Goal: Information Seeking & Learning: Learn about a topic

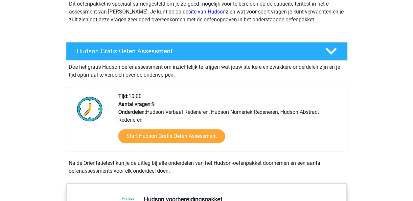
scroll to position [84, 0]
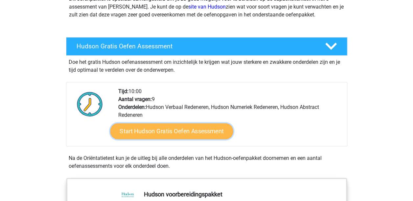
click at [143, 133] on link "Start Hudson Gratis Oefen Assessment" at bounding box center [171, 131] width 123 height 16
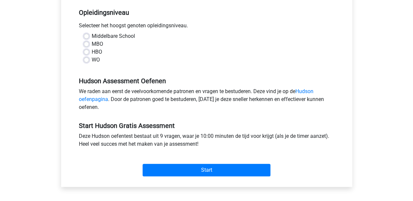
scroll to position [146, 0]
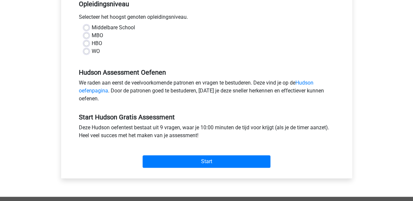
click at [92, 41] on label "HBO" at bounding box center [97, 43] width 11 height 8
click at [87, 41] on input "HBO" at bounding box center [86, 42] width 5 height 7
radio input "true"
click at [92, 49] on label "WO" at bounding box center [96, 51] width 8 height 8
click at [86, 49] on input "WO" at bounding box center [86, 50] width 5 height 7
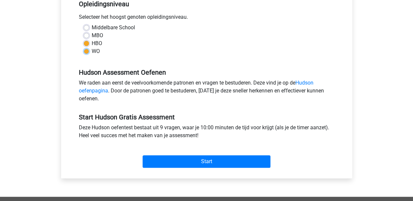
radio input "true"
click at [101, 90] on link "Hudson oefenpagina" at bounding box center [196, 86] width 234 height 14
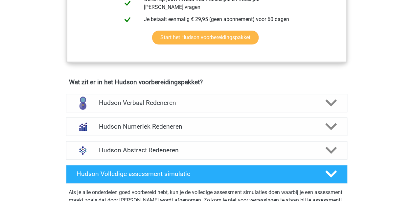
scroll to position [394, 0]
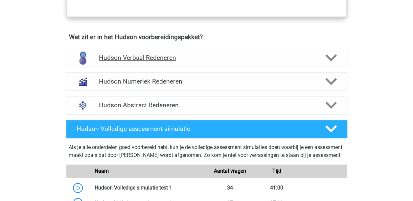
click at [208, 58] on h4 "Hudson Verbaal Redeneren" at bounding box center [206, 58] width 215 height 8
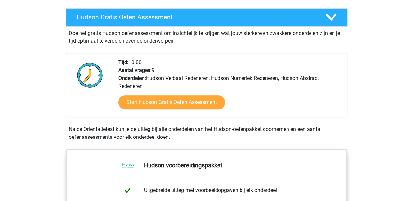
scroll to position [131, 0]
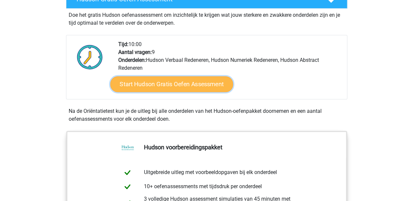
click at [177, 85] on link "Start Hudson Gratis Oefen Assessment" at bounding box center [171, 84] width 123 height 16
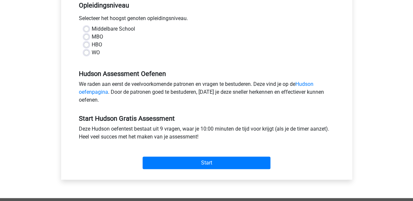
scroll to position [164, 0]
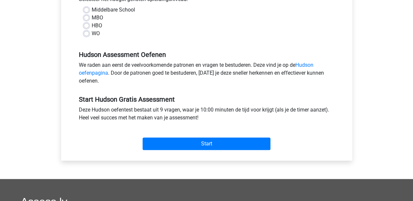
click at [92, 34] on label "WO" at bounding box center [96, 34] width 8 height 8
click at [85, 34] on input "WO" at bounding box center [86, 33] width 5 height 7
radio input "true"
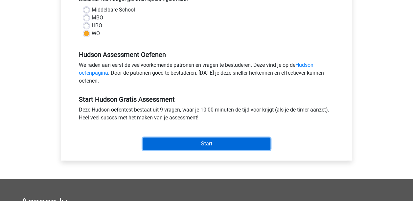
click at [203, 140] on input "Start" at bounding box center [207, 143] width 128 height 12
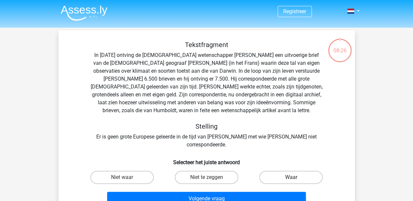
click at [282, 170] on label "Waar" at bounding box center [290, 176] width 63 height 13
click at [291, 177] on input "Waar" at bounding box center [293, 179] width 4 height 4
radio input "true"
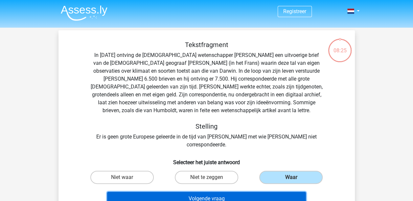
click at [227, 191] on button "Volgende vraag" at bounding box center [206, 198] width 199 height 14
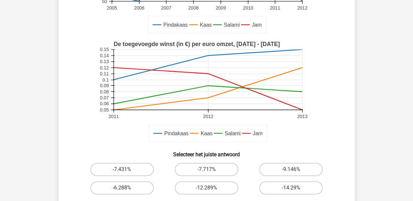
scroll to position [164, 0]
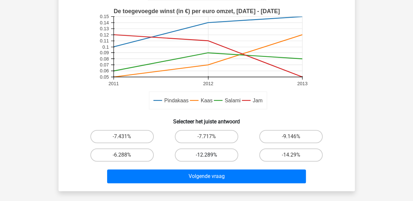
click at [198, 153] on label "-12.289%" at bounding box center [206, 154] width 63 height 13
click at [206, 155] on input "-12.289%" at bounding box center [208, 157] width 4 height 4
radio input "true"
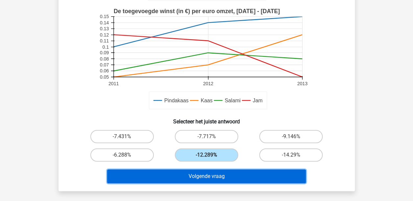
click at [199, 174] on button "Volgende vraag" at bounding box center [206, 176] width 199 height 14
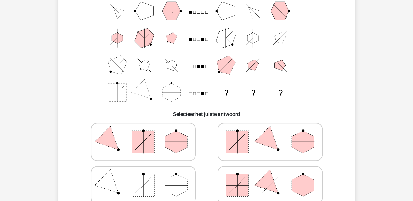
scroll to position [96, 0]
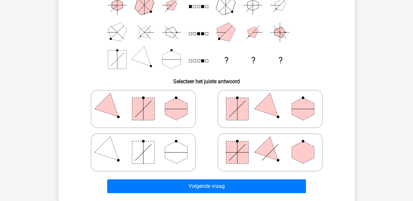
click at [279, 112] on icon at bounding box center [270, 108] width 99 height 33
click at [274, 100] on input "radio" at bounding box center [272, 98] width 4 height 4
radio input "true"
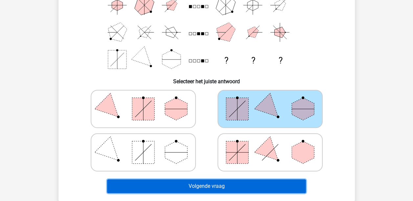
click at [206, 186] on button "Volgende vraag" at bounding box center [206, 186] width 199 height 14
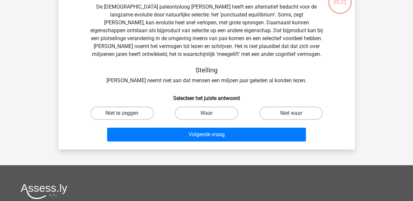
scroll to position [30, 0]
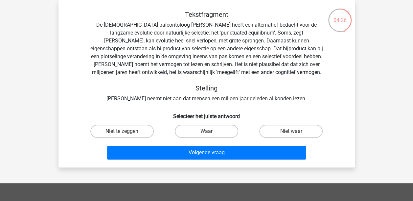
click at [210, 133] on input "Waar" at bounding box center [208, 133] width 4 height 4
radio input "true"
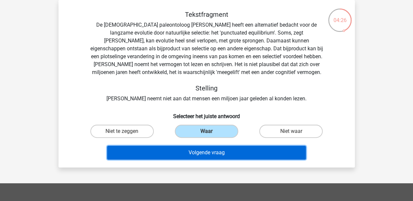
click at [213, 155] on button "Volgende vraag" at bounding box center [206, 152] width 199 height 14
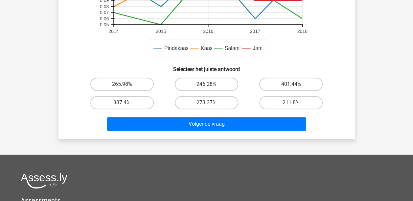
scroll to position [263, 0]
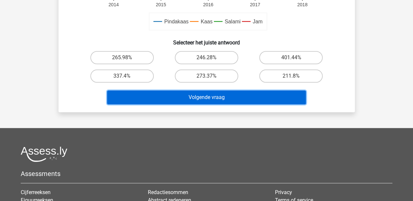
click at [186, 102] on button "Volgende vraag" at bounding box center [206, 97] width 199 height 14
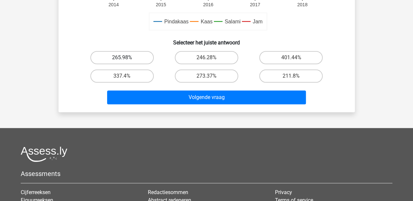
click at [140, 54] on label "265.98%" at bounding box center [121, 57] width 63 height 13
click at [126, 57] on input "265.98%" at bounding box center [124, 59] width 4 height 4
radio input "true"
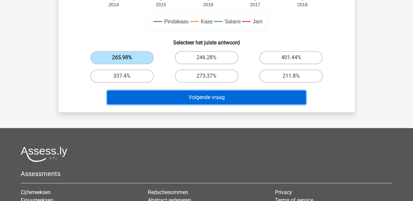
click at [201, 99] on button "Volgende vraag" at bounding box center [206, 97] width 199 height 14
click at [199, 98] on button "Volgende vraag" at bounding box center [206, 97] width 199 height 14
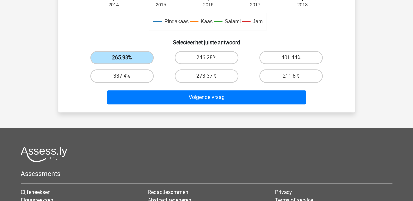
click at [127, 60] on label "265.98%" at bounding box center [121, 57] width 63 height 13
click at [126, 60] on input "265.98%" at bounding box center [124, 59] width 4 height 4
click at [131, 76] on label "337.4%" at bounding box center [121, 75] width 63 height 13
click at [126, 76] on input "337.4%" at bounding box center [124, 78] width 4 height 4
radio input "true"
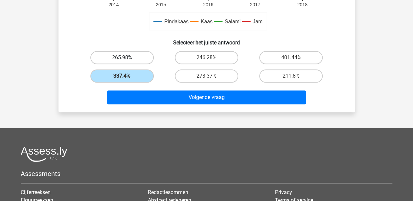
click at [136, 53] on label "265.98%" at bounding box center [121, 57] width 63 height 13
click at [126, 57] on input "265.98%" at bounding box center [124, 59] width 4 height 4
radio input "true"
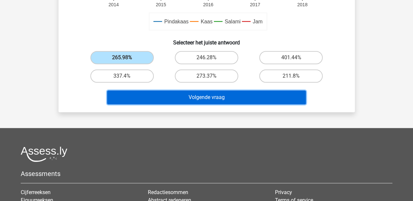
click at [235, 95] on button "Volgende vraag" at bounding box center [206, 97] width 199 height 14
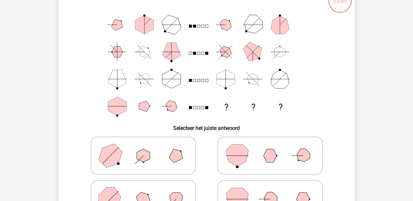
scroll to position [30, 0]
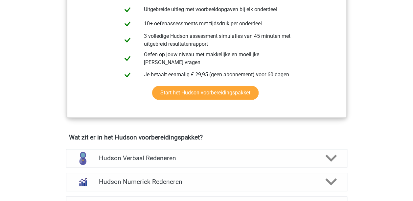
scroll to position [361, 0]
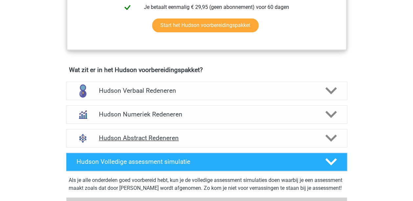
click at [141, 137] on h4 "Hudson Abstract Redeneren" at bounding box center [206, 138] width 215 height 8
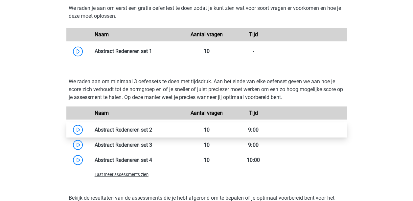
scroll to position [558, 0]
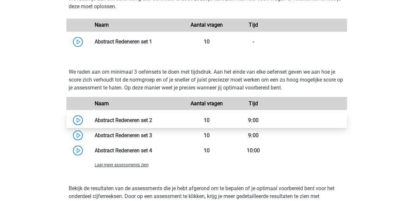
click at [152, 118] on link at bounding box center [152, 120] width 0 height 6
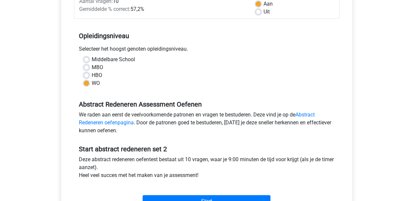
scroll to position [131, 0]
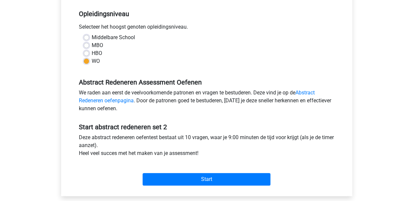
click at [89, 53] on div "HBO" at bounding box center [207, 53] width 246 height 8
click at [92, 53] on label "HBO" at bounding box center [97, 53] width 11 height 8
click at [87, 53] on input "HBO" at bounding box center [86, 52] width 5 height 7
radio input "true"
click at [310, 91] on link "Abstract Redeneren oefenpagina" at bounding box center [197, 96] width 236 height 14
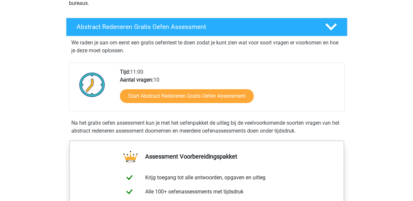
scroll to position [131, 0]
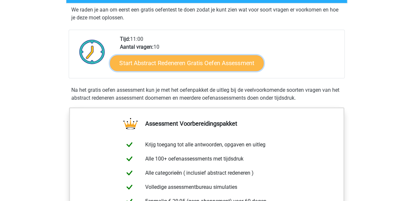
click at [184, 62] on link "Start Abstract Redeneren Gratis Oefen Assessment" at bounding box center [187, 63] width 154 height 16
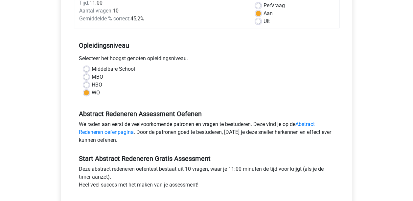
scroll to position [131, 0]
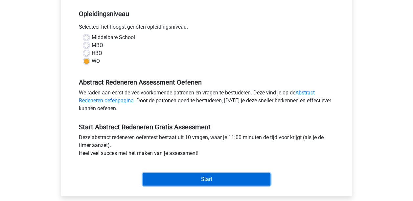
click at [205, 179] on input "Start" at bounding box center [207, 179] width 128 height 12
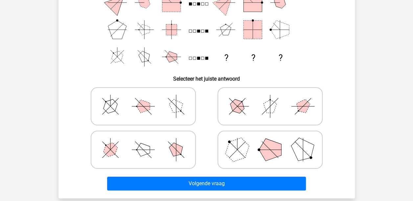
scroll to position [131, 0]
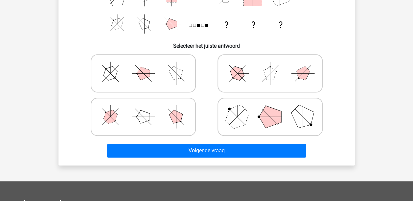
click at [243, 118] on polygon at bounding box center [237, 117] width 32 height 32
click at [270, 108] on input "radio" at bounding box center [272, 106] width 4 height 4
radio input "true"
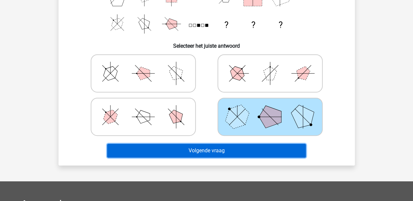
click at [205, 149] on button "Volgende vraag" at bounding box center [206, 150] width 199 height 14
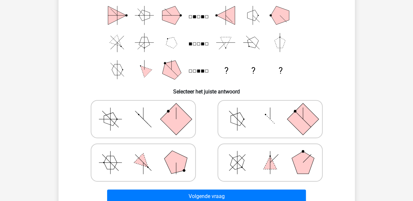
scroll to position [96, 0]
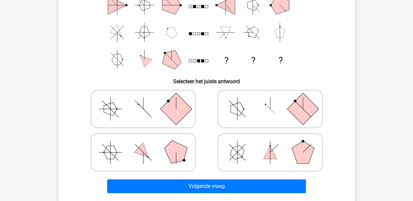
click at [271, 110] on line at bounding box center [269, 108] width 9 height 9
click at [271, 100] on input "radio" at bounding box center [272, 98] width 4 height 4
radio input "true"
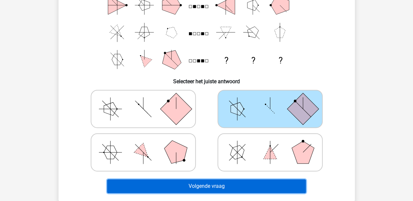
click at [227, 187] on button "Volgende vraag" at bounding box center [206, 186] width 199 height 14
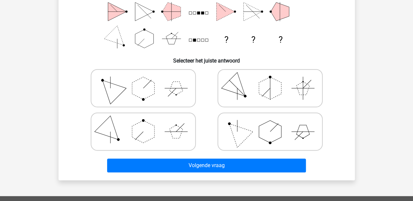
scroll to position [131, 0]
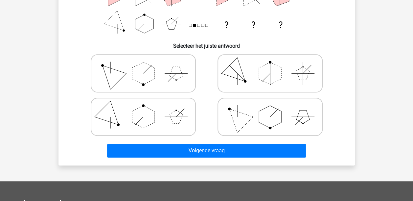
click at [269, 118] on polygon at bounding box center [270, 116] width 22 height 22
click at [270, 108] on input "radio" at bounding box center [272, 106] width 4 height 4
radio input "true"
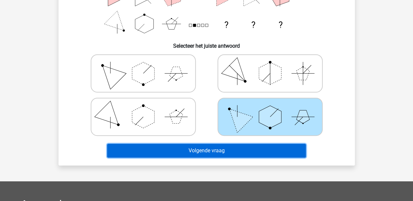
click at [264, 147] on button "Volgende vraag" at bounding box center [206, 150] width 199 height 14
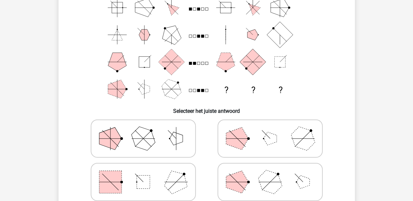
scroll to position [77, 0]
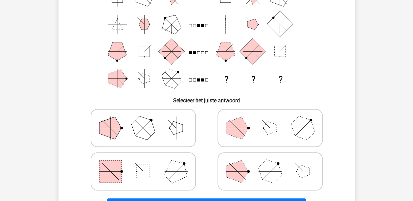
click at [118, 169] on rect at bounding box center [110, 171] width 22 height 22
click at [143, 163] on input "radio" at bounding box center [145, 161] width 4 height 4
radio input "true"
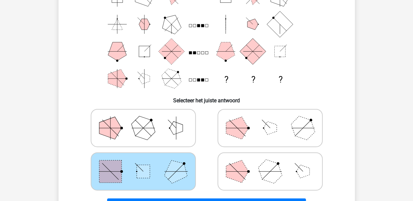
scroll to position [175, 0]
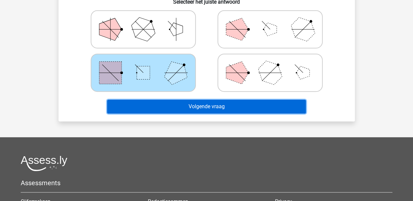
click at [211, 109] on button "Volgende vraag" at bounding box center [206, 106] width 199 height 14
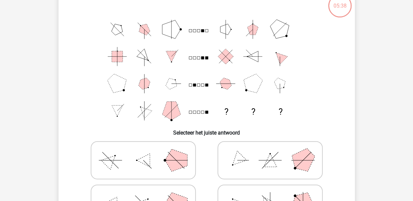
scroll to position [30, 0]
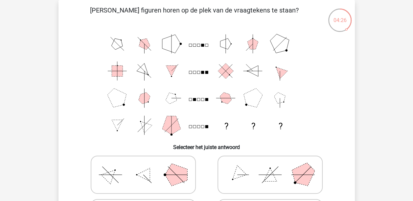
click at [268, 181] on polygon at bounding box center [269, 174] width 13 height 13
click at [270, 166] on input "radio" at bounding box center [272, 164] width 4 height 4
radio input "true"
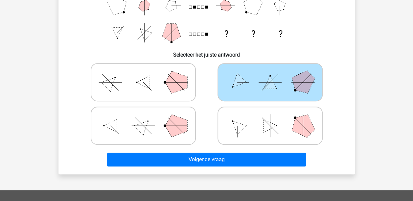
scroll to position [162, 0]
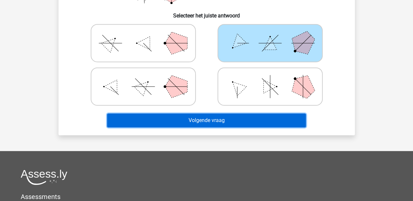
click at [253, 121] on button "Volgende vraag" at bounding box center [206, 120] width 199 height 14
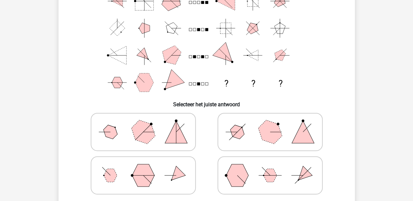
scroll to position [63, 0]
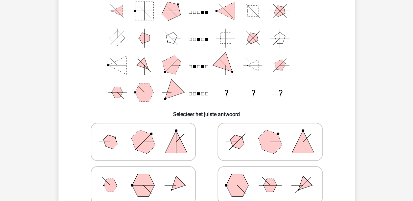
click at [133, 146] on icon at bounding box center [143, 141] width 99 height 33
click at [143, 133] on input "radio" at bounding box center [145, 131] width 4 height 4
radio input "true"
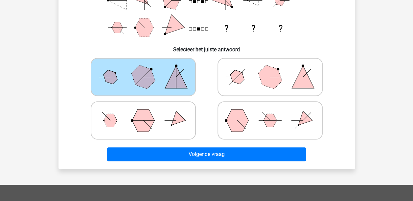
scroll to position [129, 0]
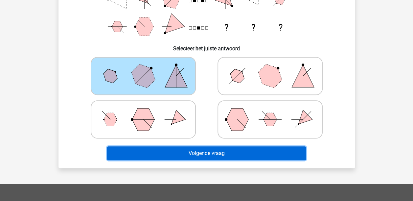
click at [250, 153] on button "Volgende vraag" at bounding box center [206, 153] width 199 height 14
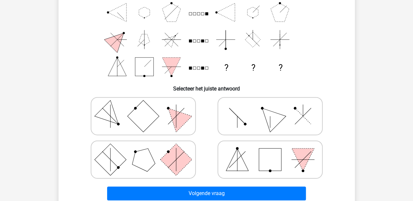
scroll to position [99, 0]
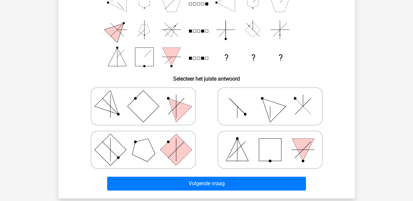
click at [247, 111] on icon at bounding box center [270, 106] width 99 height 33
click at [270, 98] on input "radio" at bounding box center [272, 96] width 4 height 4
radio input "true"
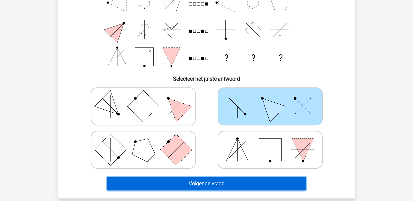
click at [243, 184] on button "Volgende vraag" at bounding box center [206, 183] width 199 height 14
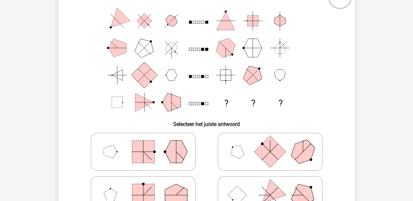
scroll to position [63, 0]
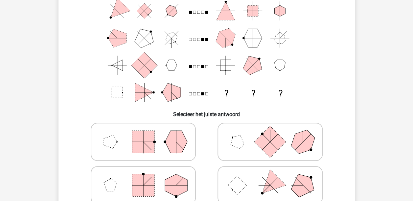
click at [122, 143] on icon at bounding box center [143, 141] width 99 height 33
click at [143, 133] on input "radio" at bounding box center [145, 131] width 4 height 4
radio input "true"
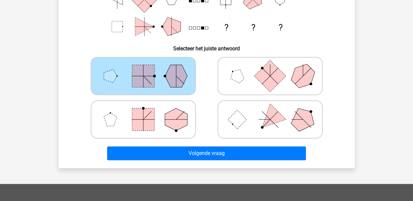
scroll to position [162, 0]
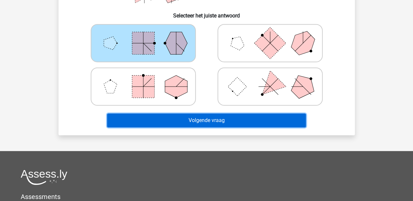
click at [251, 121] on button "Volgende vraag" at bounding box center [206, 120] width 199 height 14
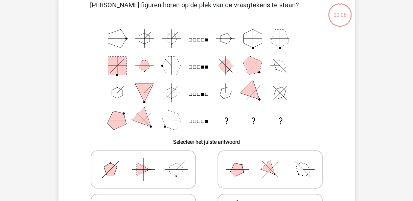
scroll to position [30, 0]
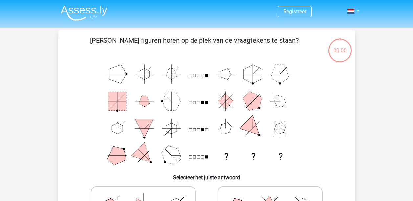
scroll to position [30, 0]
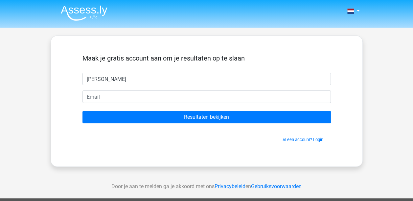
type input "[PERSON_NAME]"
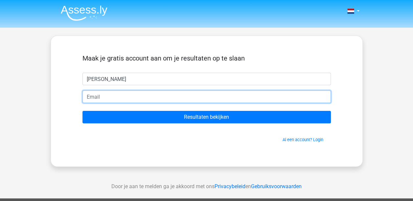
click at [103, 96] on input "email" at bounding box center [206, 96] width 248 height 12
type input "[PERSON_NAME][EMAIL_ADDRESS][DOMAIN_NAME]"
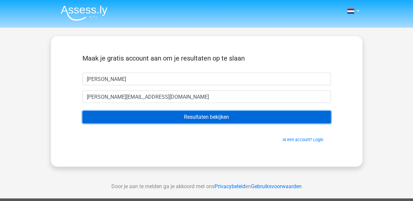
click at [208, 116] on input "Resultaten bekijken" at bounding box center [206, 117] width 248 height 12
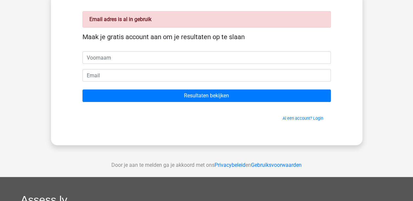
scroll to position [33, 0]
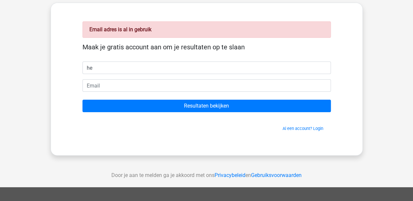
type input "[PERSON_NAME]"
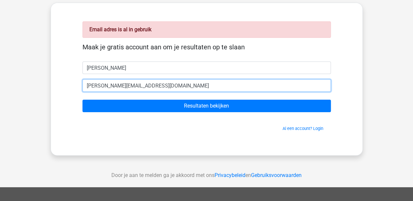
drag, startPoint x: 169, startPoint y: 85, endPoint x: 70, endPoint y: 85, distance: 99.8
click at [70, 85] on div "Email adres is al in gebruik Maak je gratis account aan om je resultaten op te …" at bounding box center [207, 79] width 280 height 121
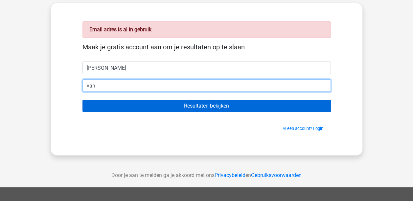
type input "vandeveldehelena1@gmail.com"
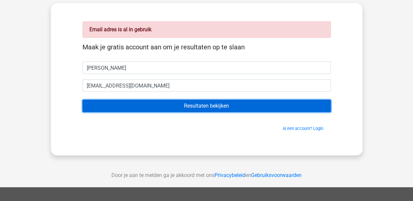
click at [225, 104] on input "Resultaten bekijken" at bounding box center [206, 105] width 248 height 12
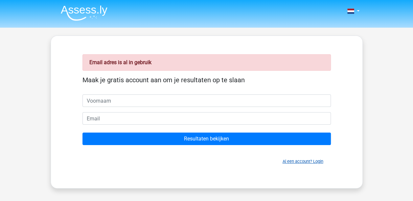
click at [300, 161] on link "Al een account? Login" at bounding box center [302, 161] width 41 height 5
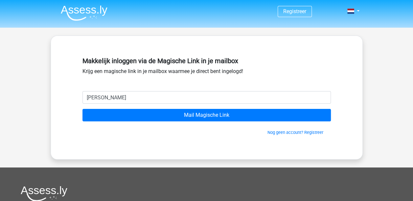
type input "[PERSON_NAME][EMAIL_ADDRESS][PERSON_NAME][DOMAIN_NAME]"
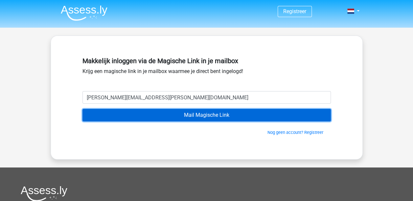
click at [223, 116] on input "Mail Magische Link" at bounding box center [206, 115] width 248 height 12
